Goal: Information Seeking & Learning: Learn about a topic

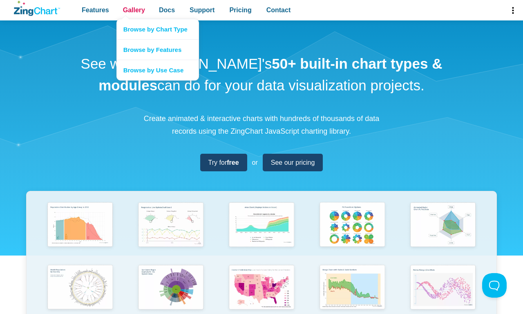
click at [134, 10] on span "Gallery" at bounding box center [134, 9] width 22 height 11
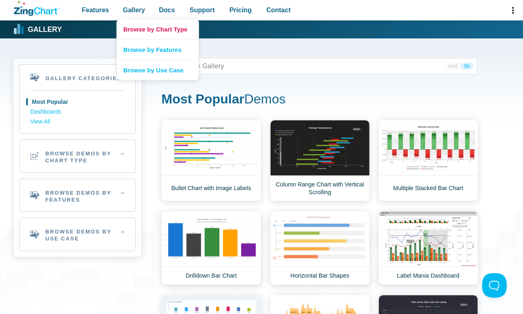
click at [157, 29] on link "Browse by Chart Type" at bounding box center [158, 29] width 82 height 20
